Goal: Use online tool/utility: Utilize a website feature to perform a specific function

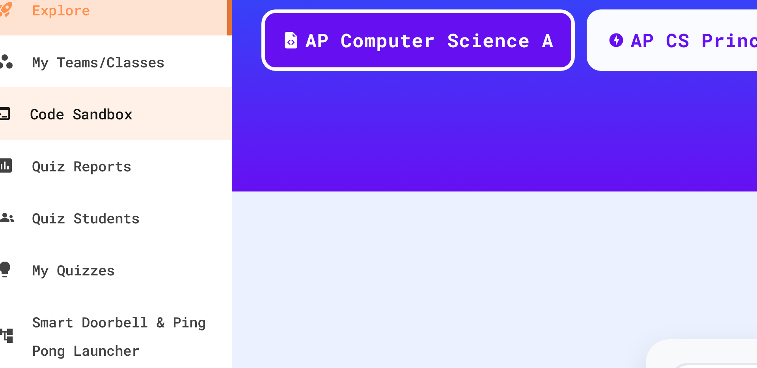
click at [35, 114] on div "Code Sandbox" at bounding box center [30, 114] width 47 height 10
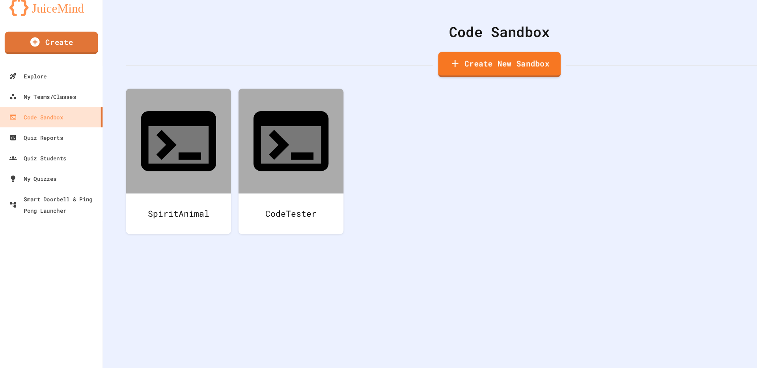
click at [413, 69] on link "Create New Sandbox" at bounding box center [422, 69] width 104 height 22
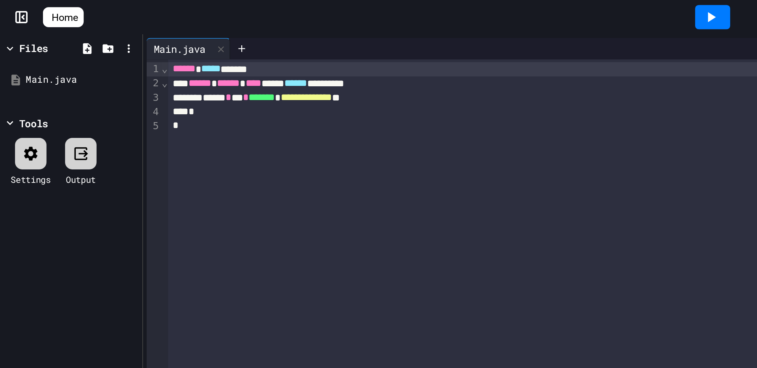
click at [110, 80] on div "**********" at bounding box center [424, 192] width 663 height 319
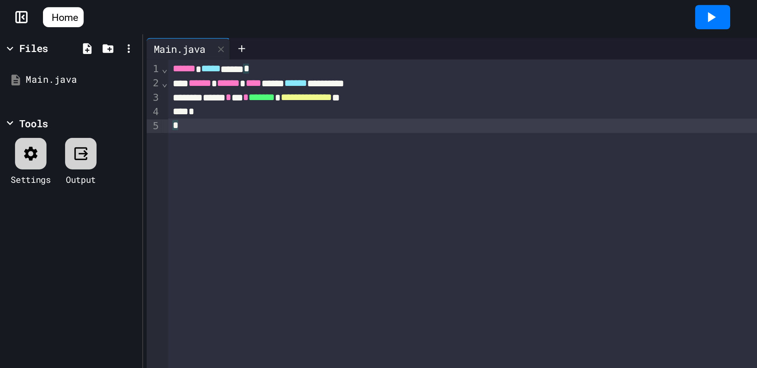
click at [154, 73] on div "*" at bounding box center [424, 69] width 663 height 8
click at [139, 70] on div "*" at bounding box center [424, 69] width 663 height 8
click at [113, 61] on div "*" at bounding box center [424, 62] width 663 height 8
